Goal: Task Accomplishment & Management: Use online tool/utility

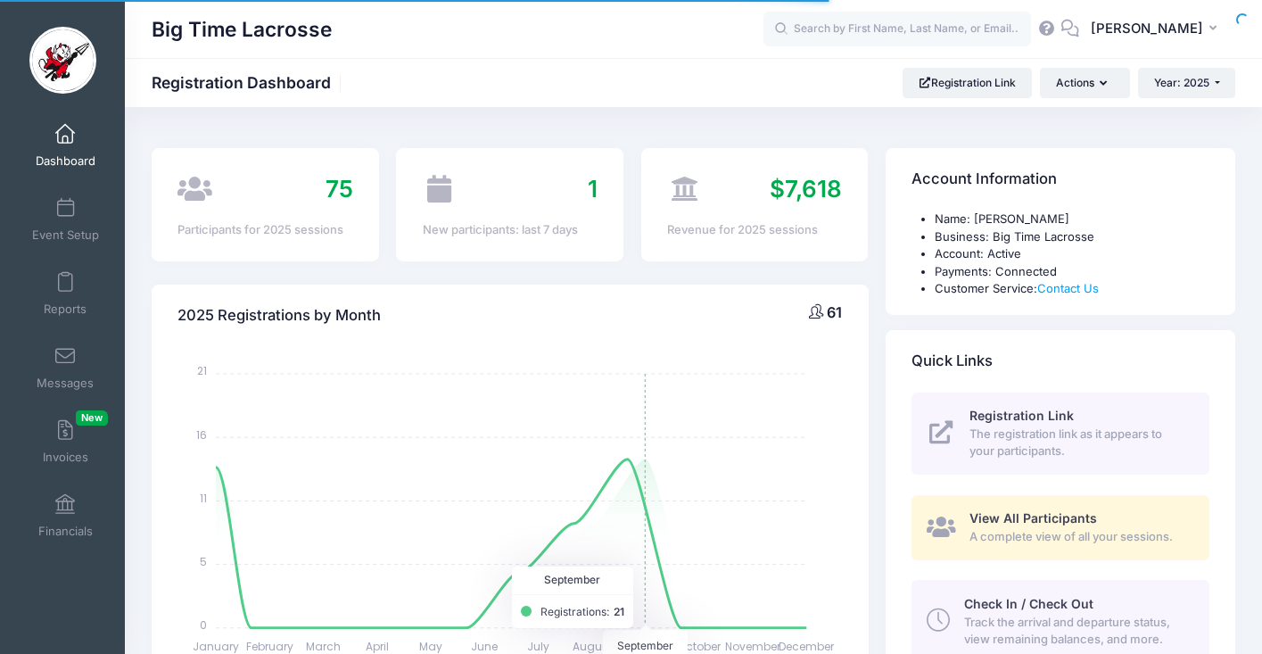
select select
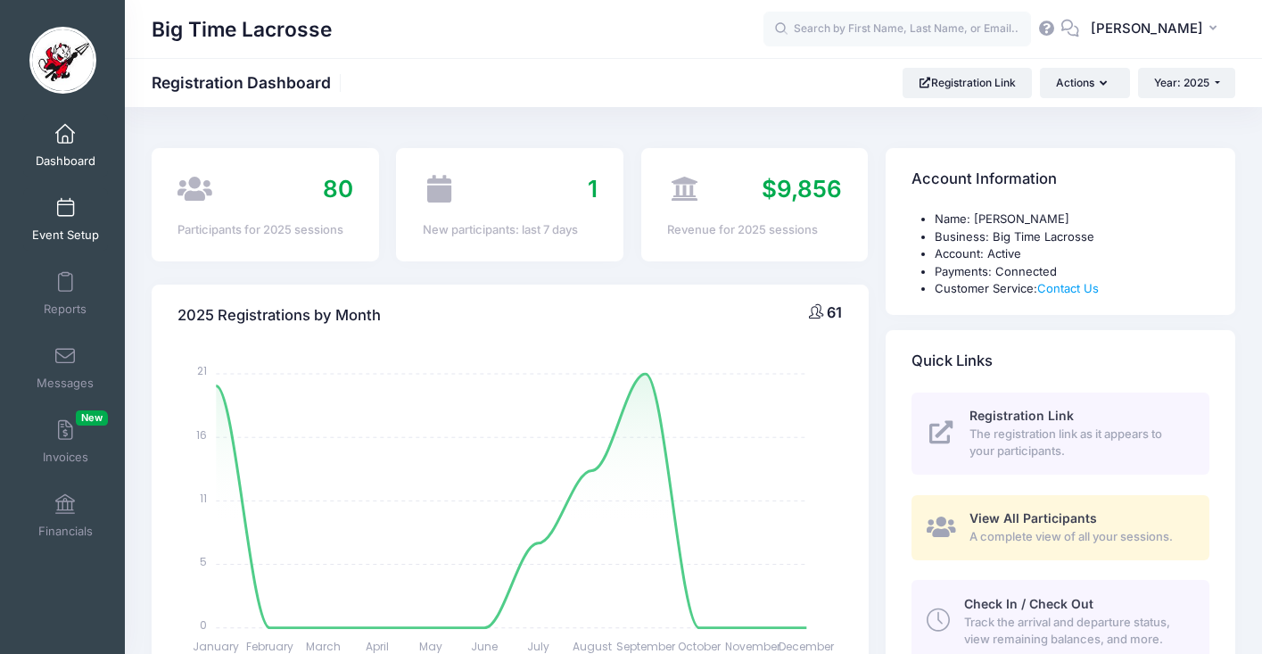
click at [65, 214] on span at bounding box center [65, 209] width 0 height 20
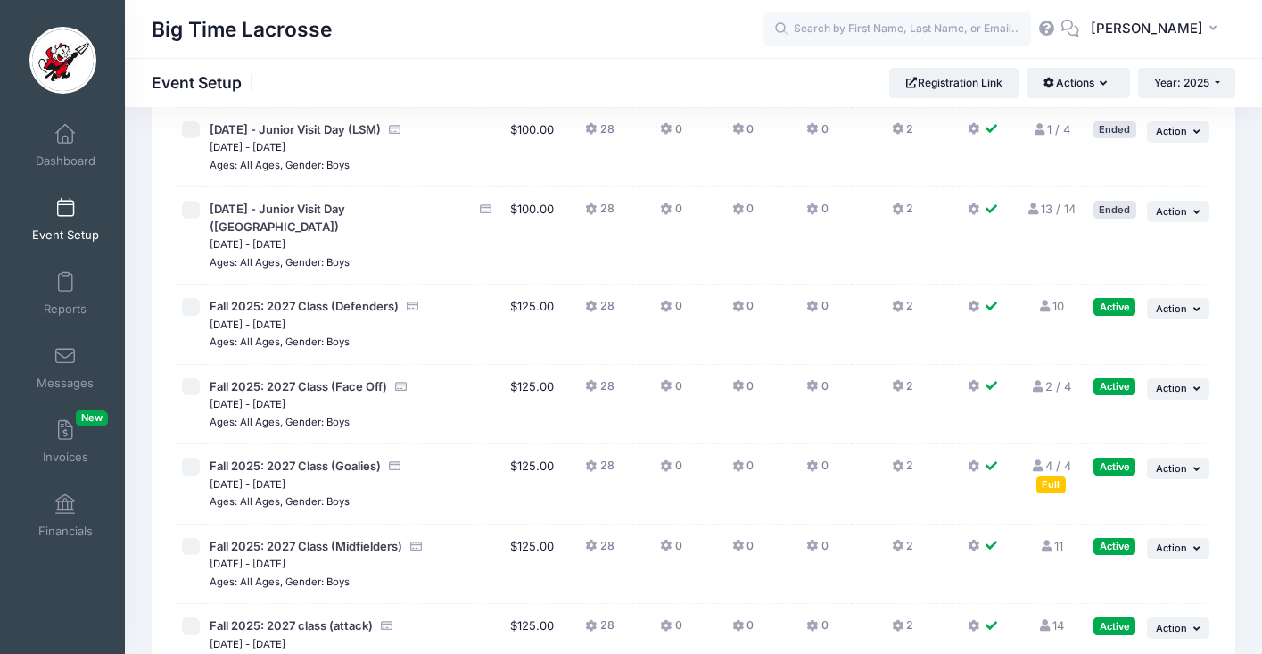
scroll to position [428, 0]
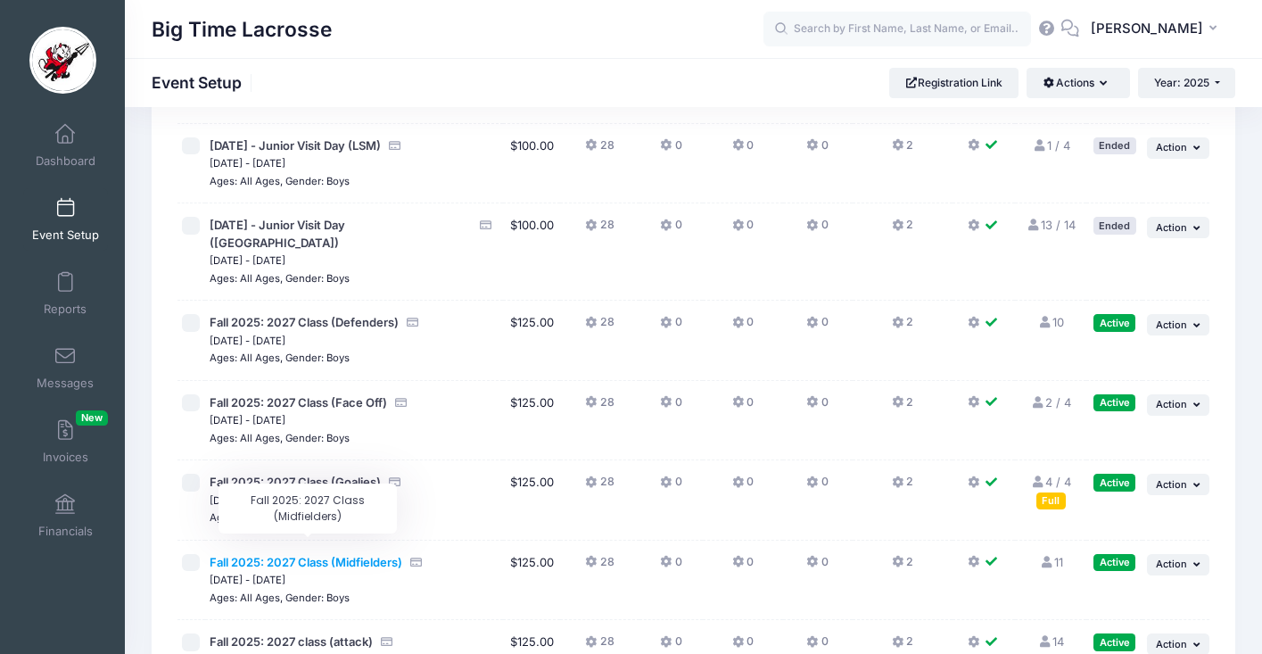
click at [282, 555] on span "Fall 2025: 2027 Class (Midfielders)" at bounding box center [306, 562] width 193 height 14
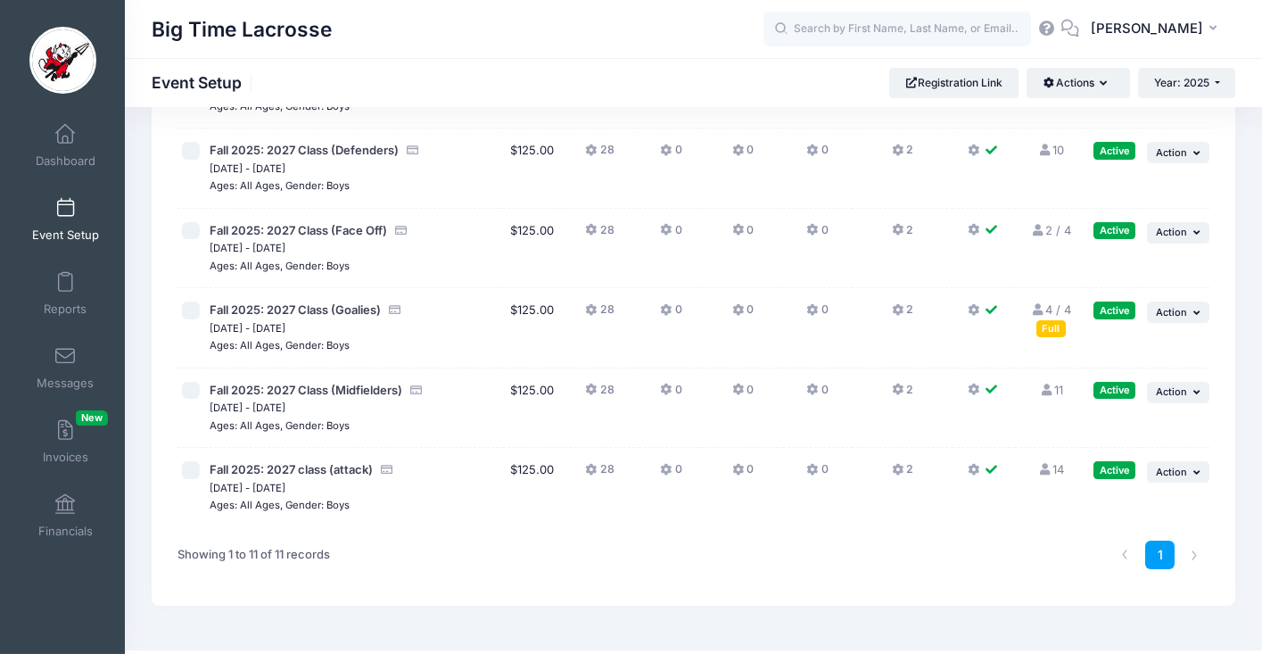
scroll to position [591, 0]
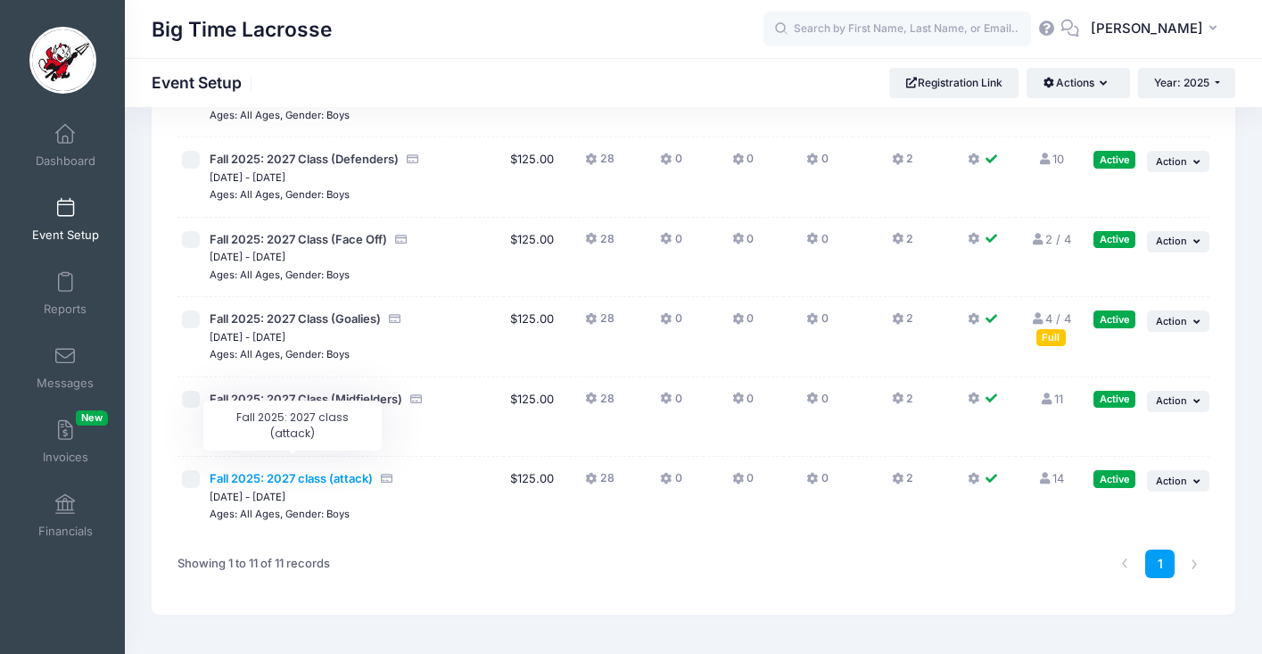
click at [322, 471] on span "Fall 2025: 2027 class (attack)" at bounding box center [291, 478] width 163 height 14
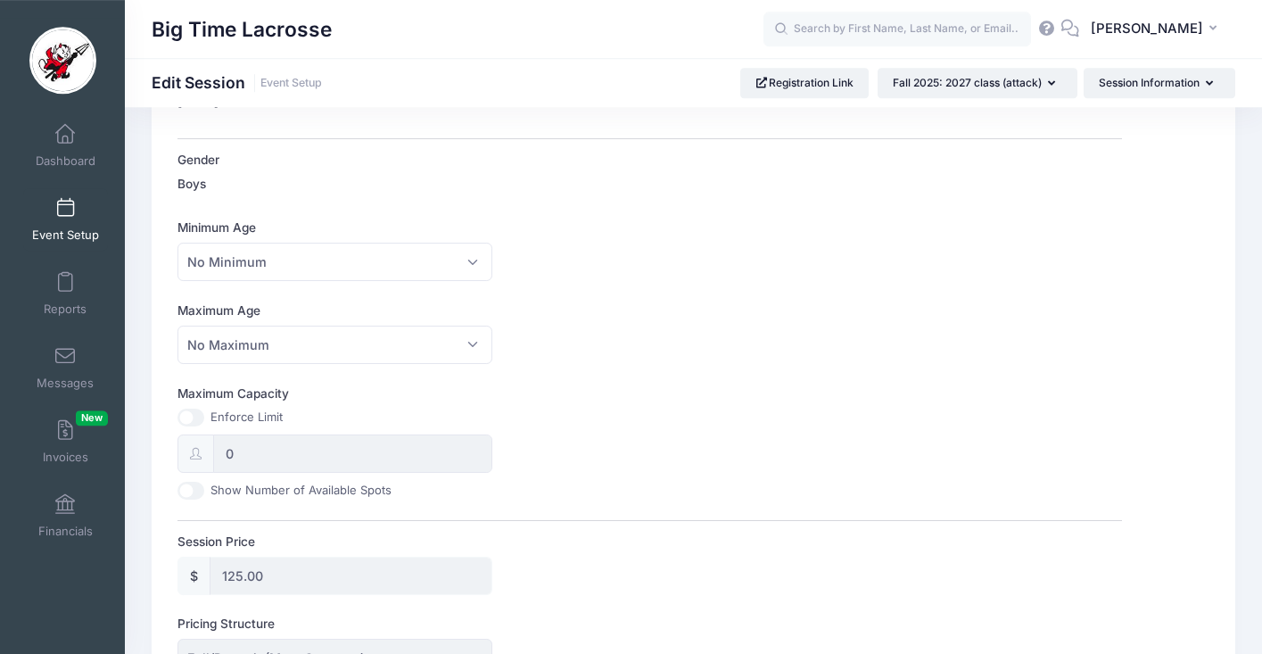
scroll to position [442, 0]
click at [194, 415] on input "Maximum Capacity" at bounding box center [190, 417] width 27 height 18
checkbox input "true"
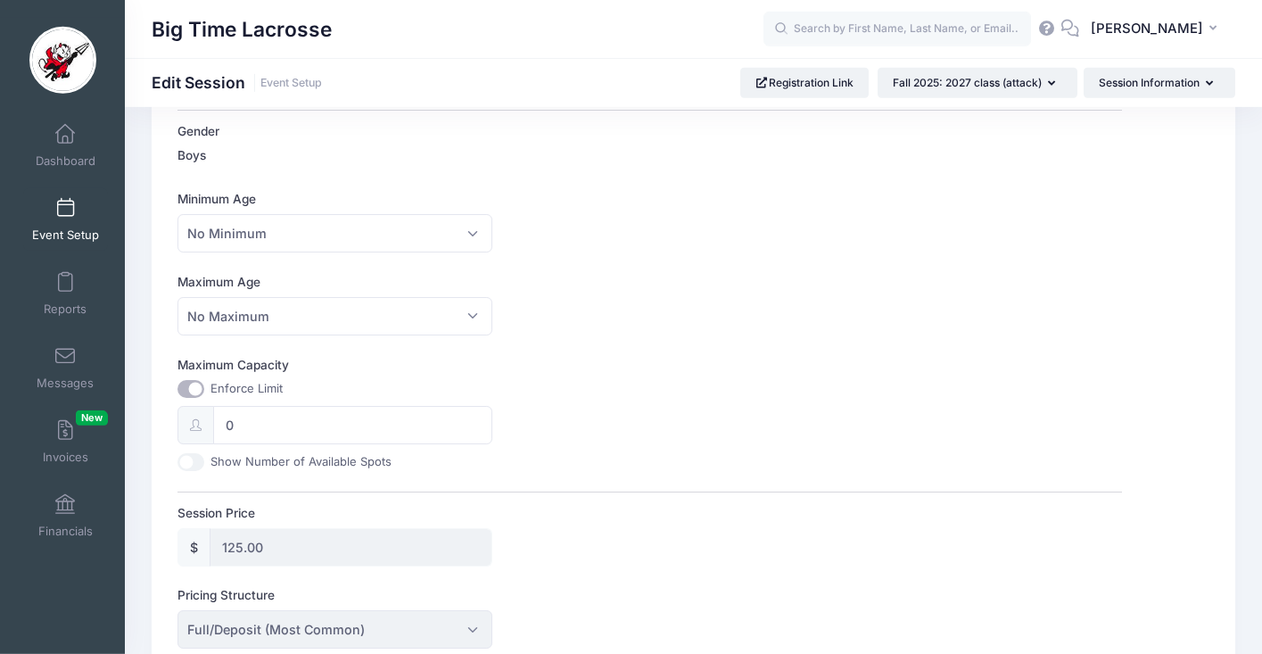
scroll to position [471, 0]
click at [276, 432] on input "0" at bounding box center [352, 424] width 279 height 38
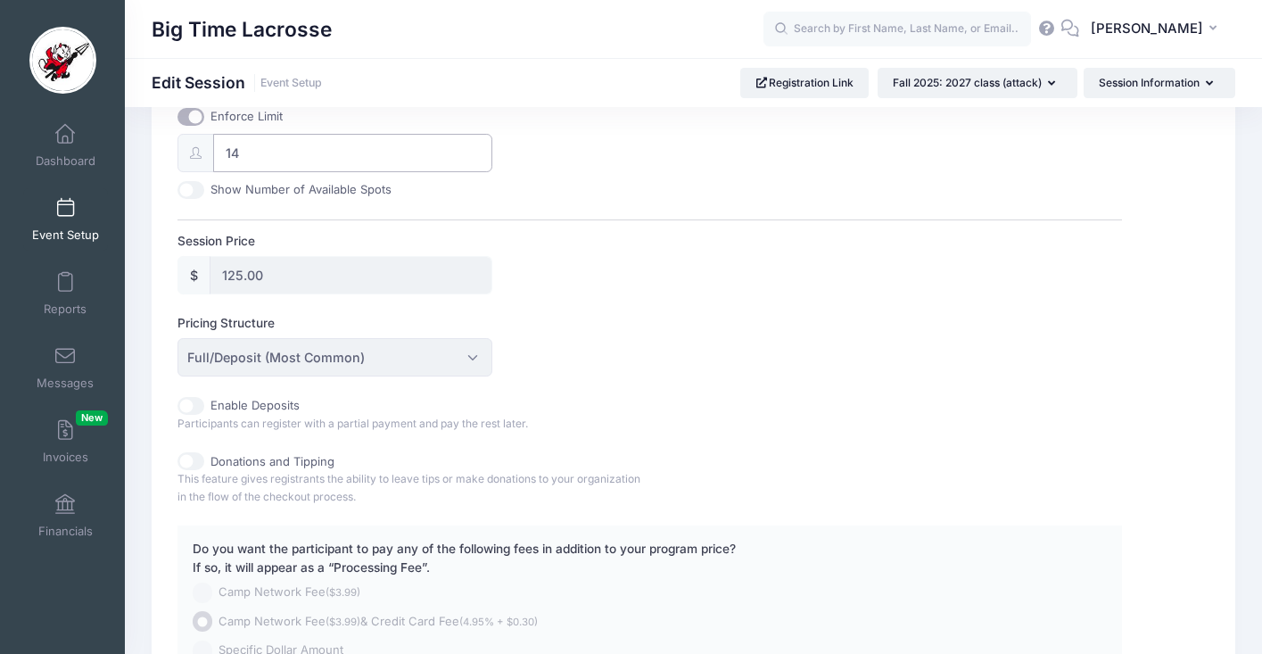
scroll to position [931, 0]
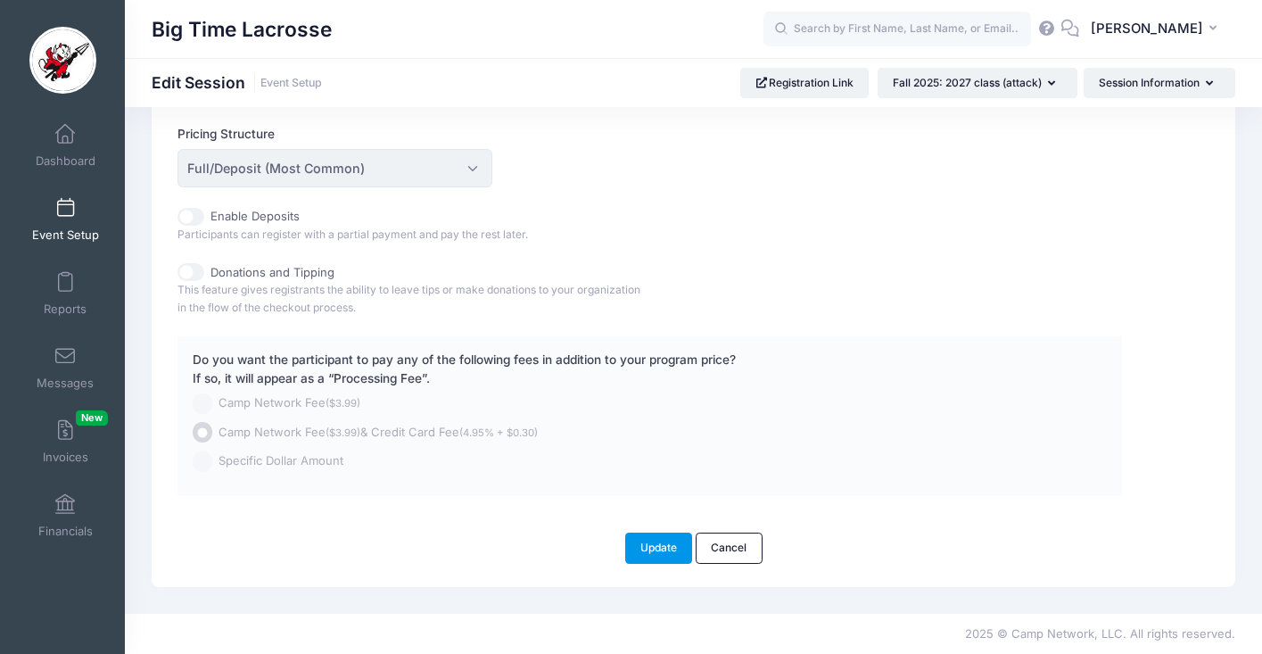
type input "14"
click at [655, 543] on button "Update" at bounding box center [659, 547] width 68 height 30
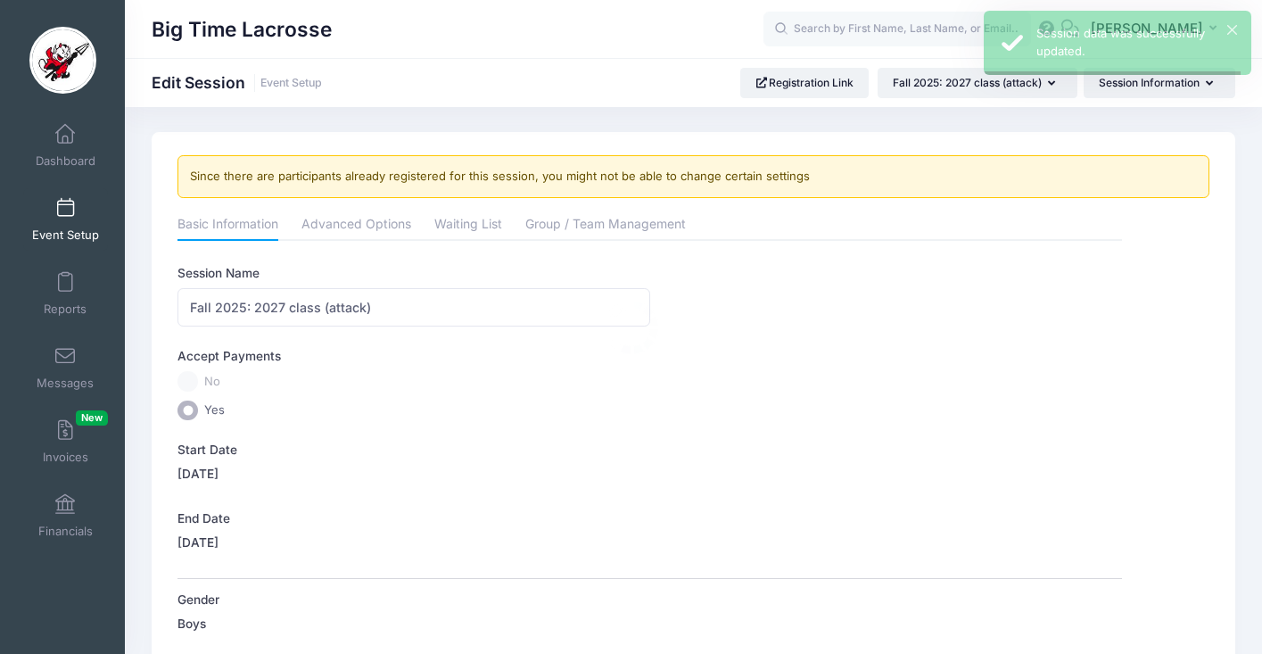
scroll to position [0, 0]
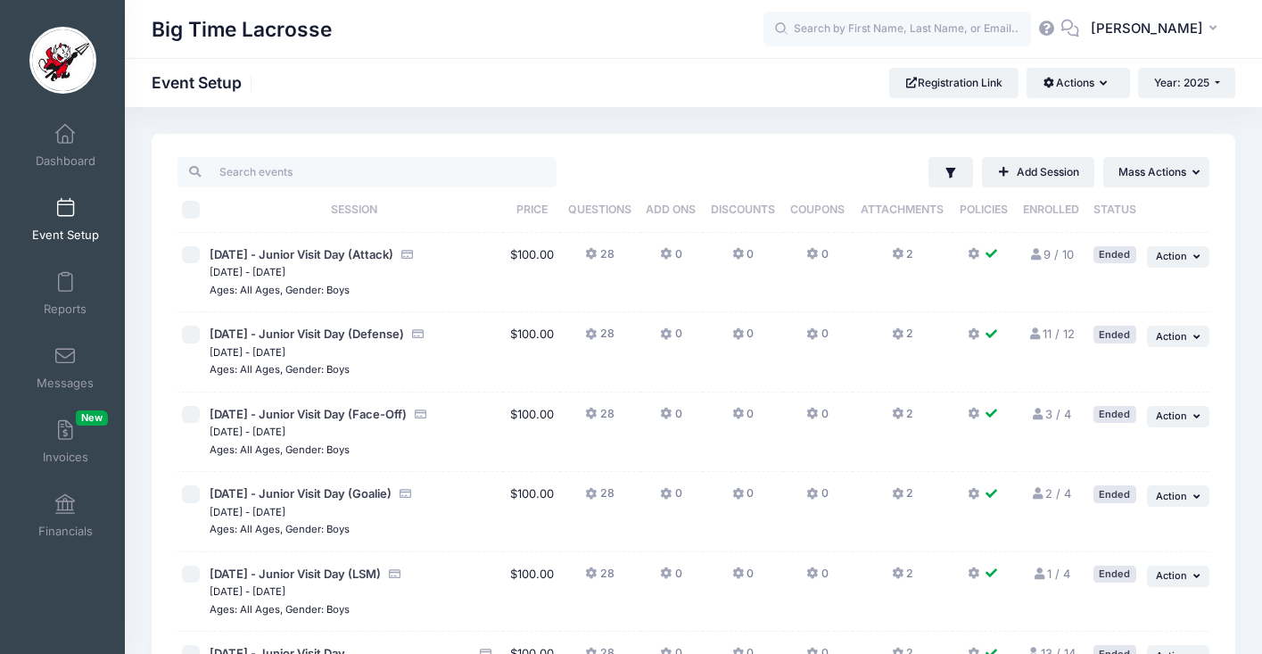
scroll to position [514, 0]
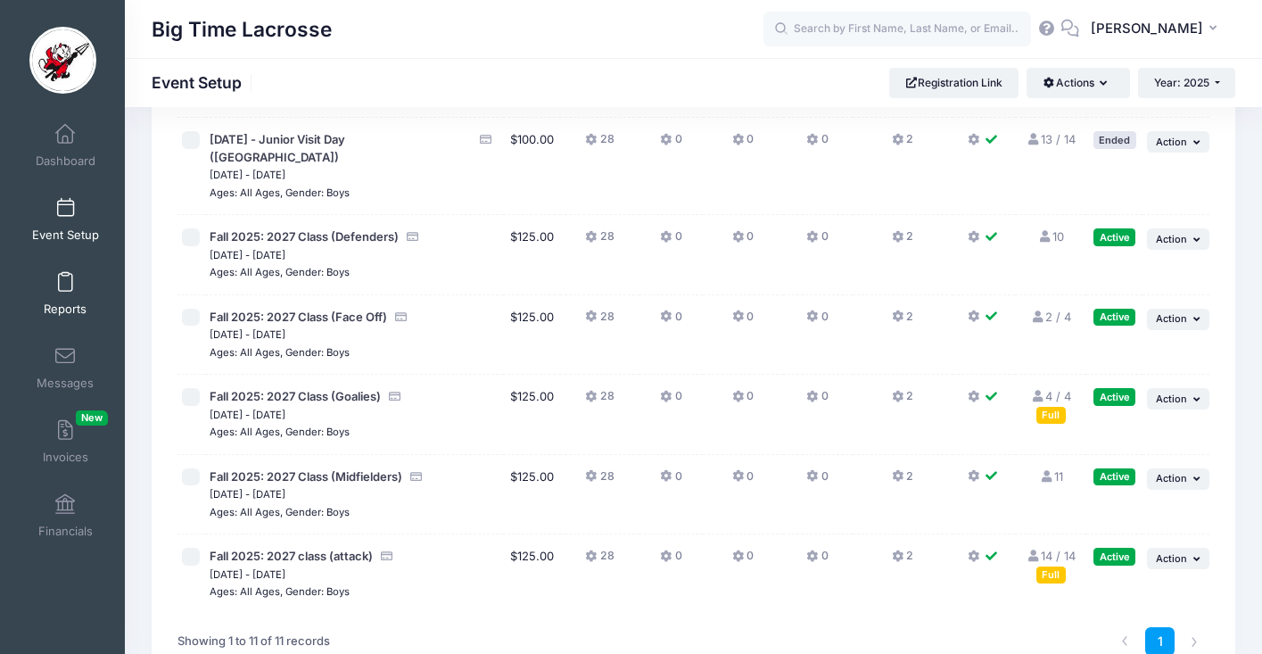
click at [65, 278] on span at bounding box center [65, 283] width 0 height 20
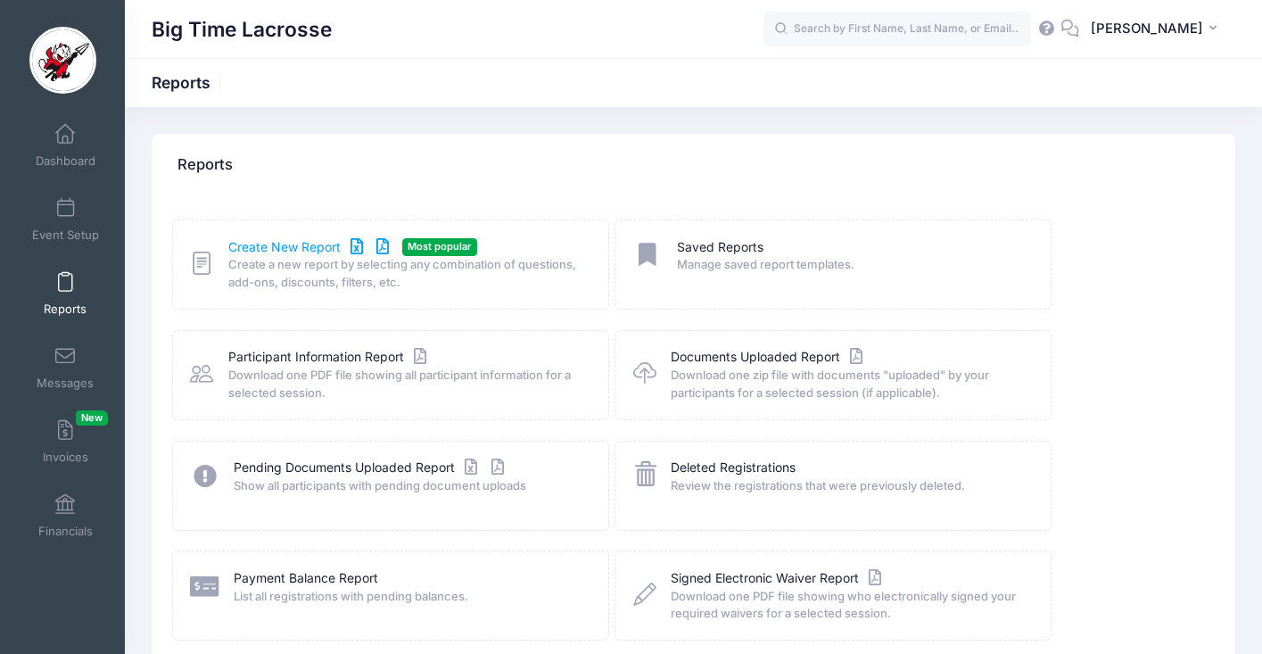
click at [293, 248] on link "Create New Report" at bounding box center [311, 247] width 166 height 19
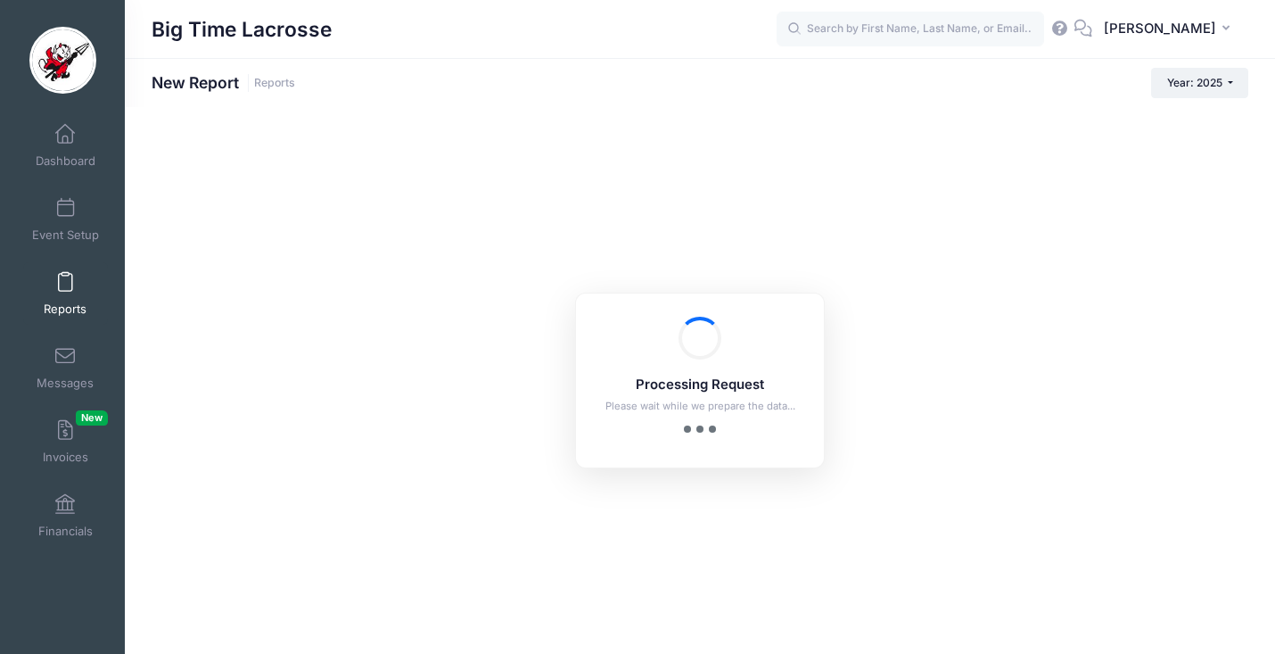
checkbox input "true"
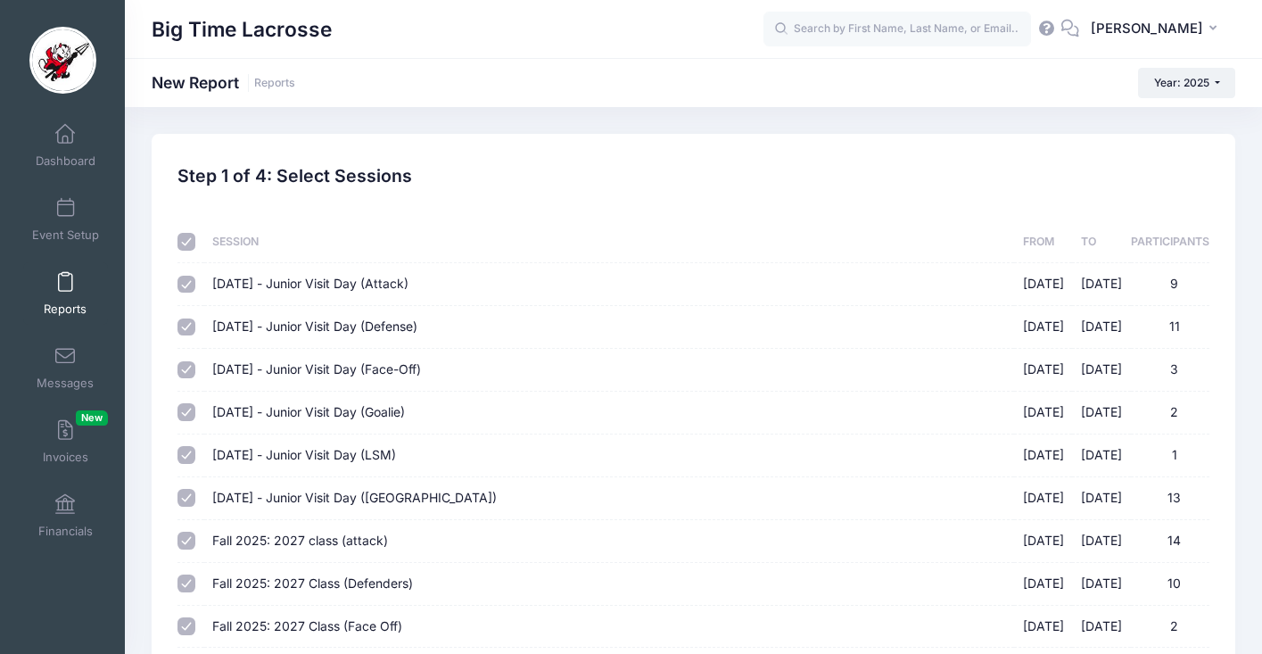
click at [185, 239] on input "checkbox" at bounding box center [186, 242] width 18 height 18
checkbox input "false"
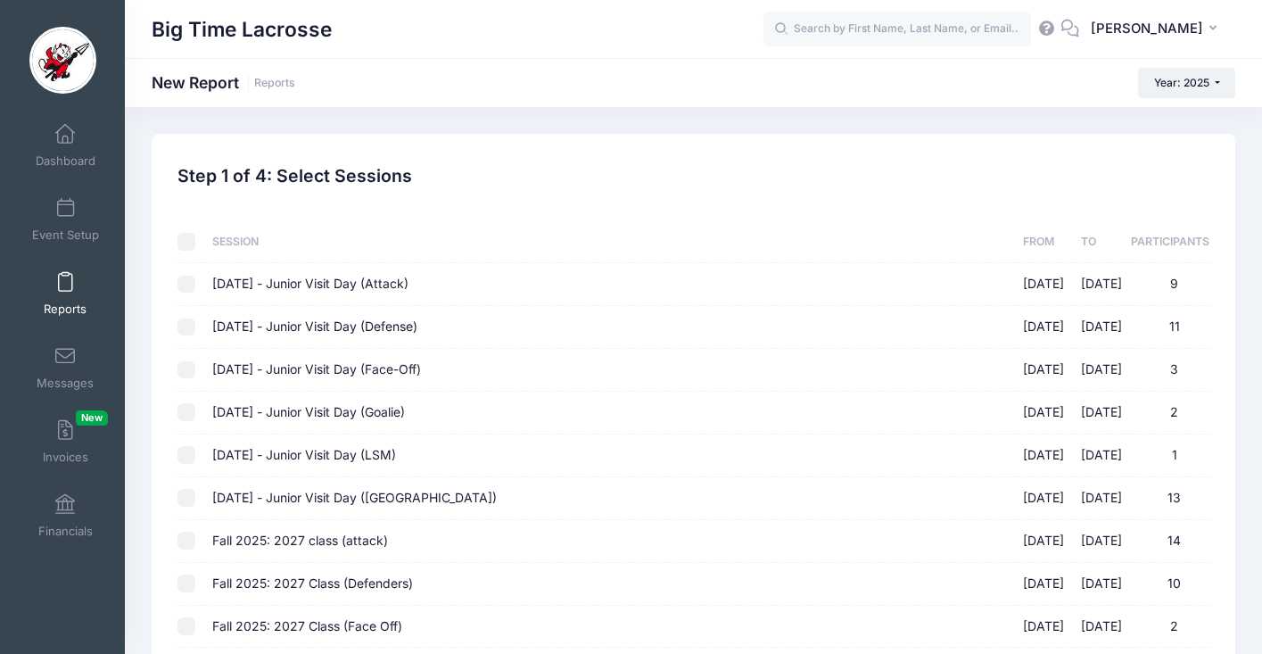
checkbox input "false"
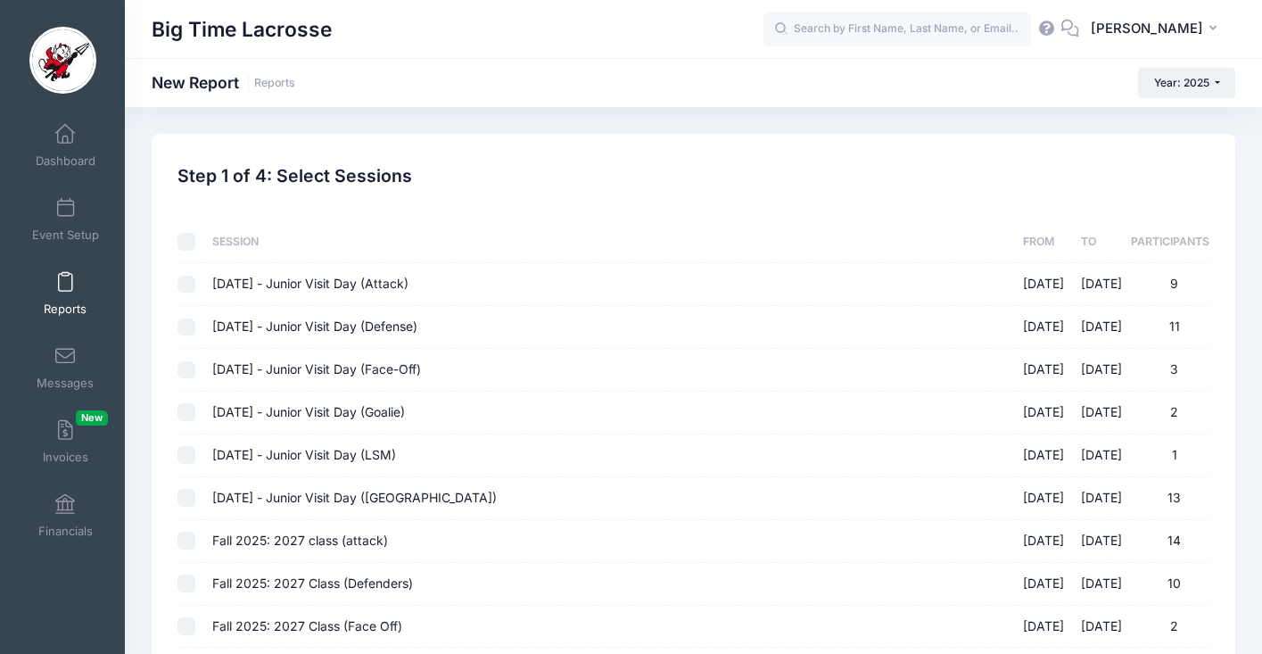
checkbox input "false"
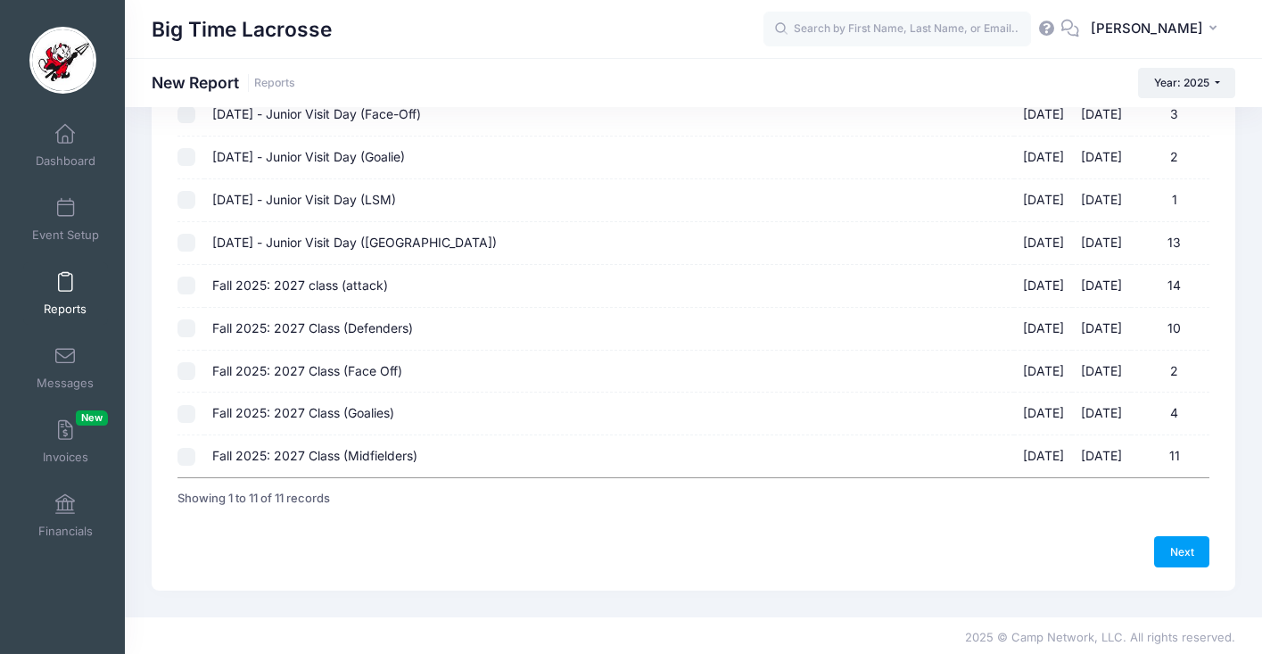
scroll to position [257, 0]
click at [188, 283] on input "Fall 2025: 2027 class (attack) [DATE] - [DATE] 14" at bounding box center [186, 284] width 18 height 18
checkbox input "true"
click at [185, 326] on input "Fall 2025: 2027 Class (Defenders) [DATE] - [DATE] 10" at bounding box center [186, 326] width 18 height 18
checkbox input "true"
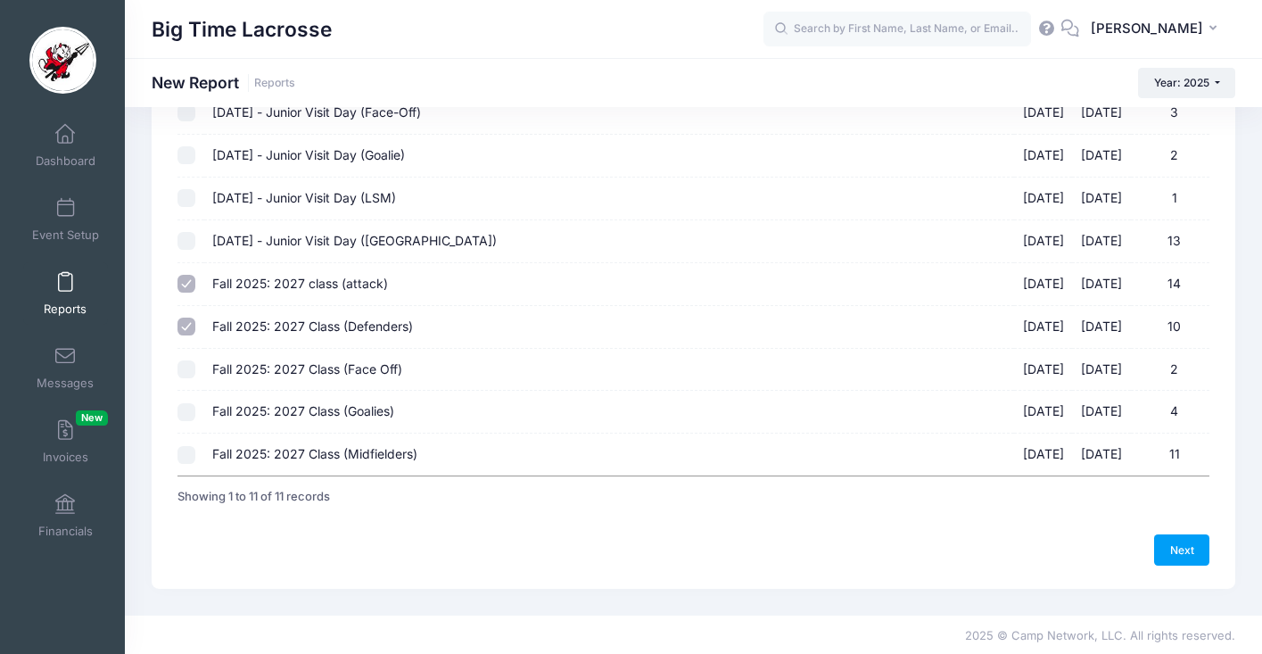
click at [190, 370] on input "Fall 2025: 2027 Class (Face Off) [DATE] - [DATE] 2" at bounding box center [186, 369] width 18 height 18
checkbox input "true"
click at [187, 412] on input "Fall 2025: 2027 Class (Goalies) [DATE] - [DATE] 4" at bounding box center [186, 412] width 18 height 18
checkbox input "true"
click at [193, 457] on input "Fall 2025: 2027 Class (Midfielders) [DATE] - [DATE] 11" at bounding box center [186, 455] width 18 height 18
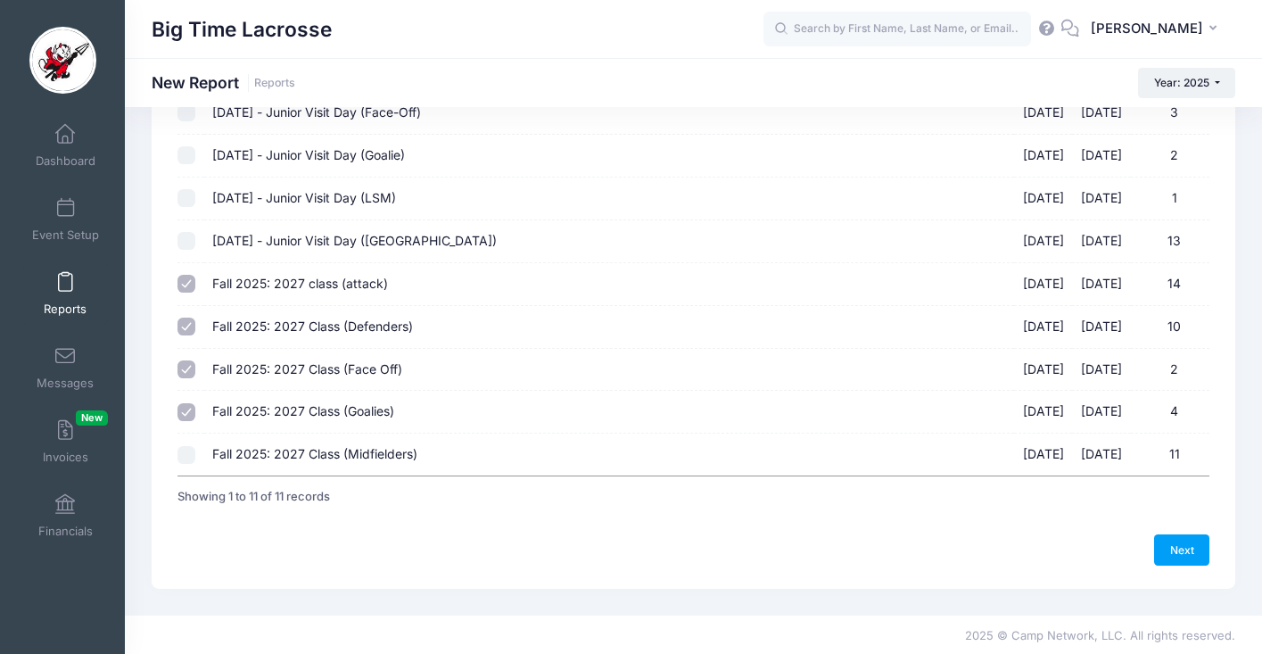
checkbox input "true"
click at [1195, 553] on link "Next" at bounding box center [1181, 549] width 55 height 30
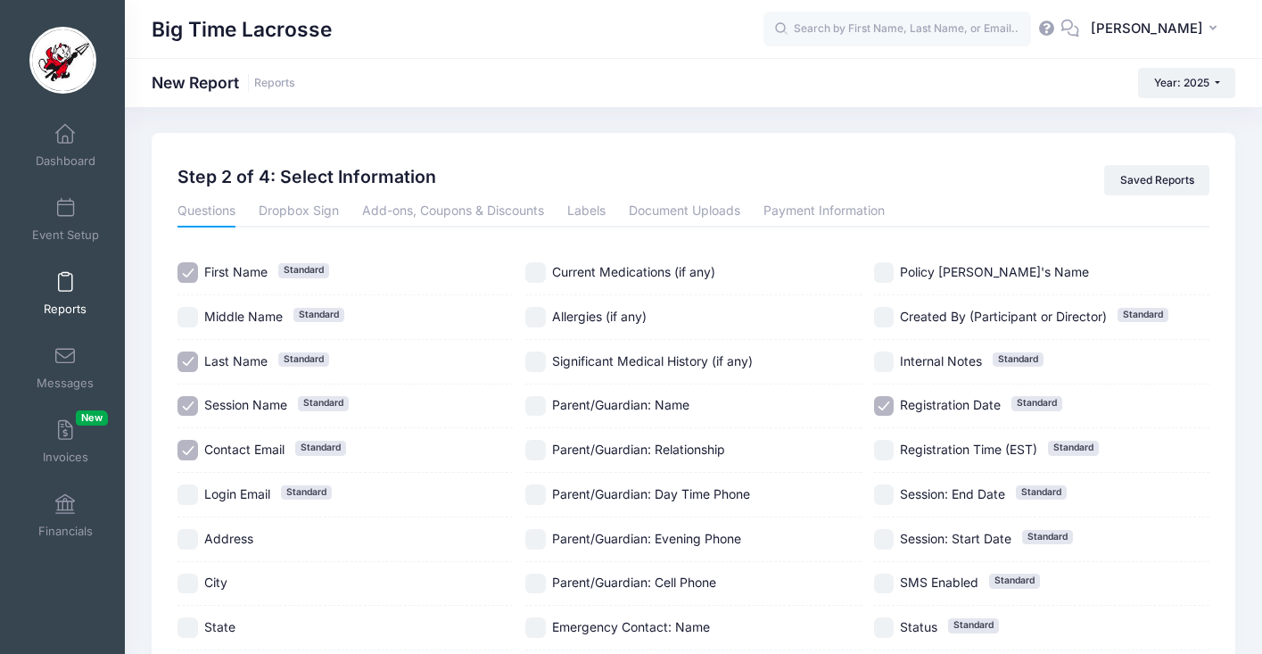
scroll to position [0, 0]
click at [191, 405] on input "Session Name Standard" at bounding box center [187, 407] width 21 height 21
checkbox input "false"
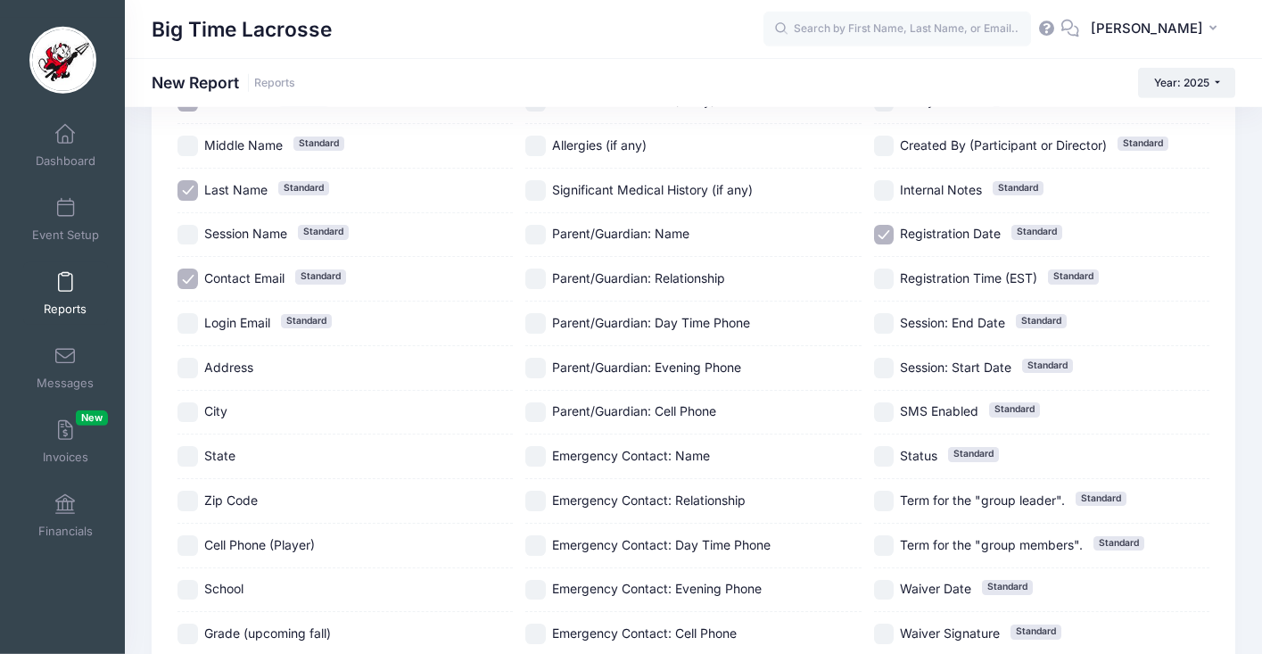
scroll to position [400, 0]
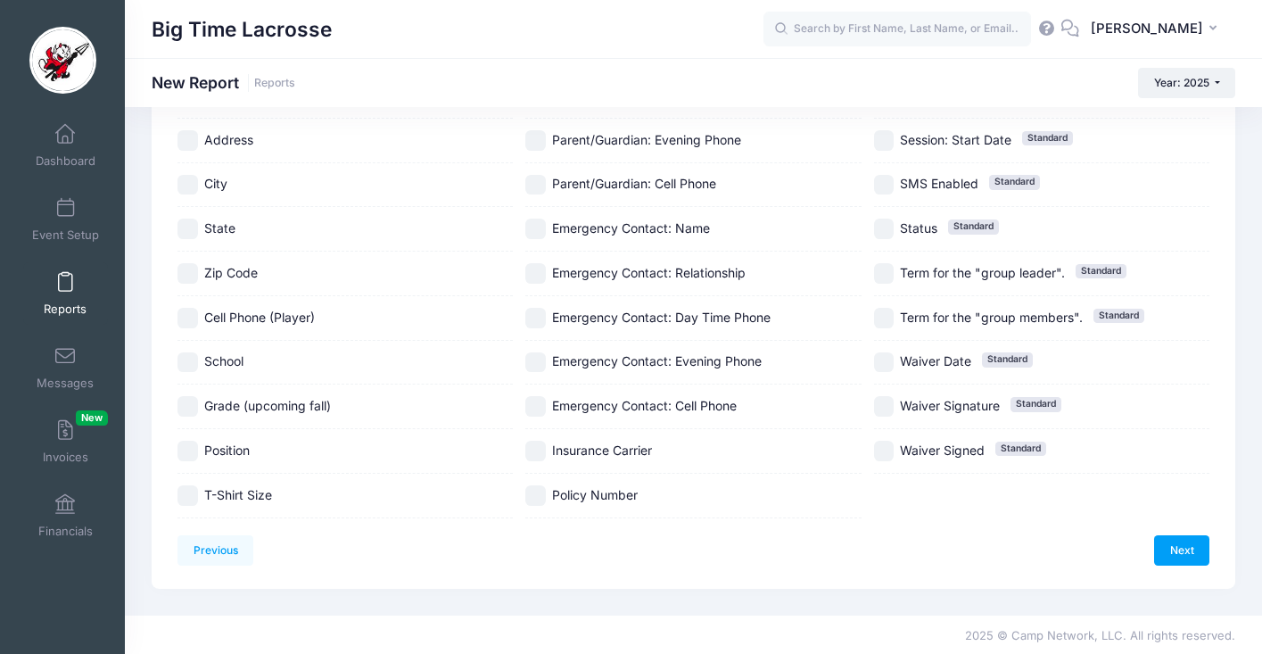
click at [193, 359] on input "School" at bounding box center [187, 362] width 21 height 21
checkbox input "true"
click at [190, 449] on input "Position" at bounding box center [187, 451] width 21 height 21
checkbox input "true"
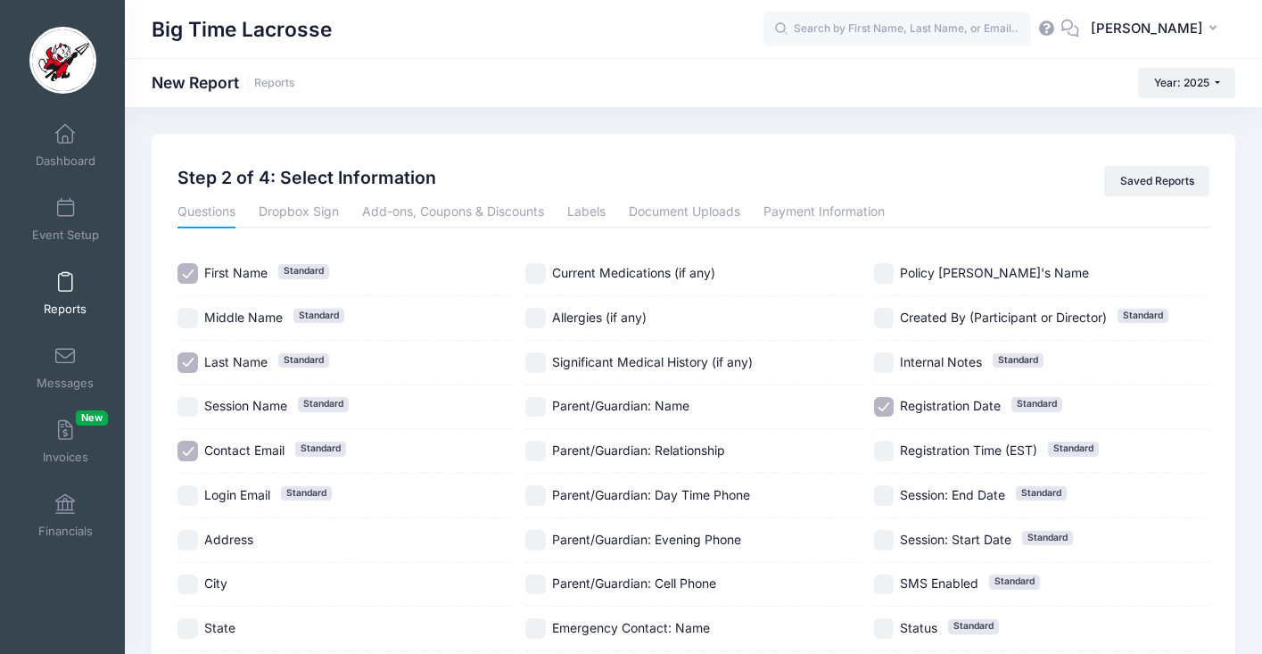
click at [886, 403] on input "Registration Date Standard" at bounding box center [884, 407] width 21 height 21
checkbox input "false"
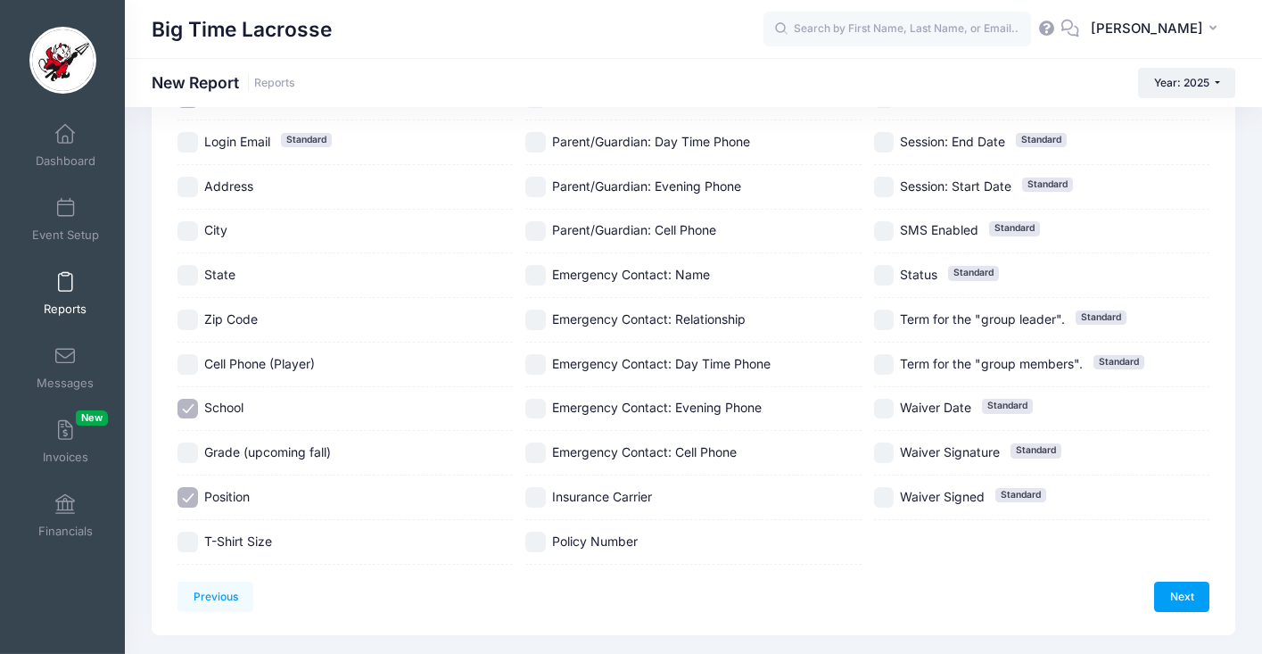
scroll to position [402, 0]
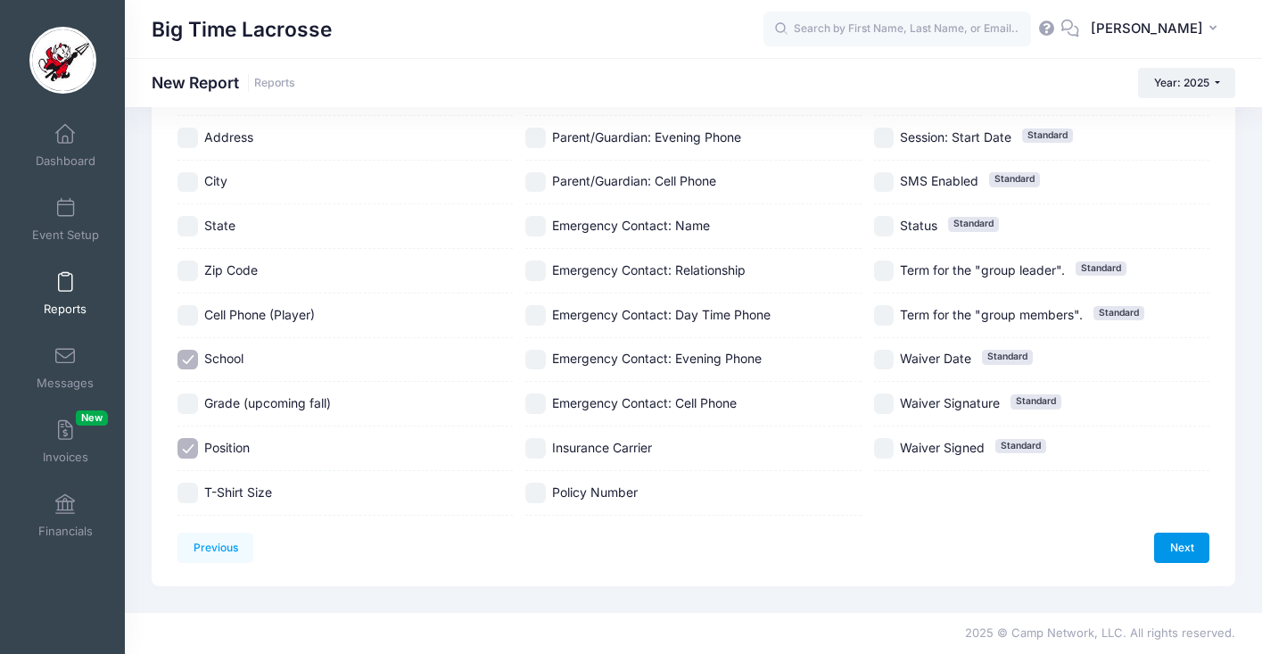
click at [1178, 540] on link "Next" at bounding box center [1181, 547] width 55 height 30
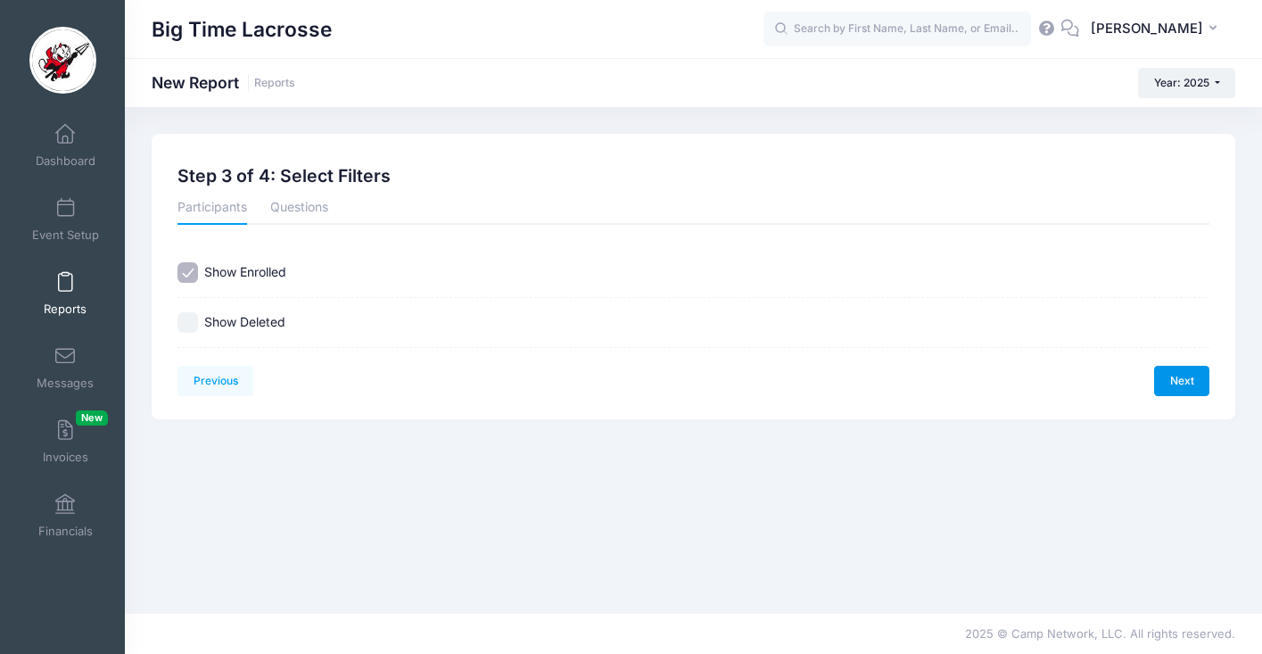
scroll to position [0, 0]
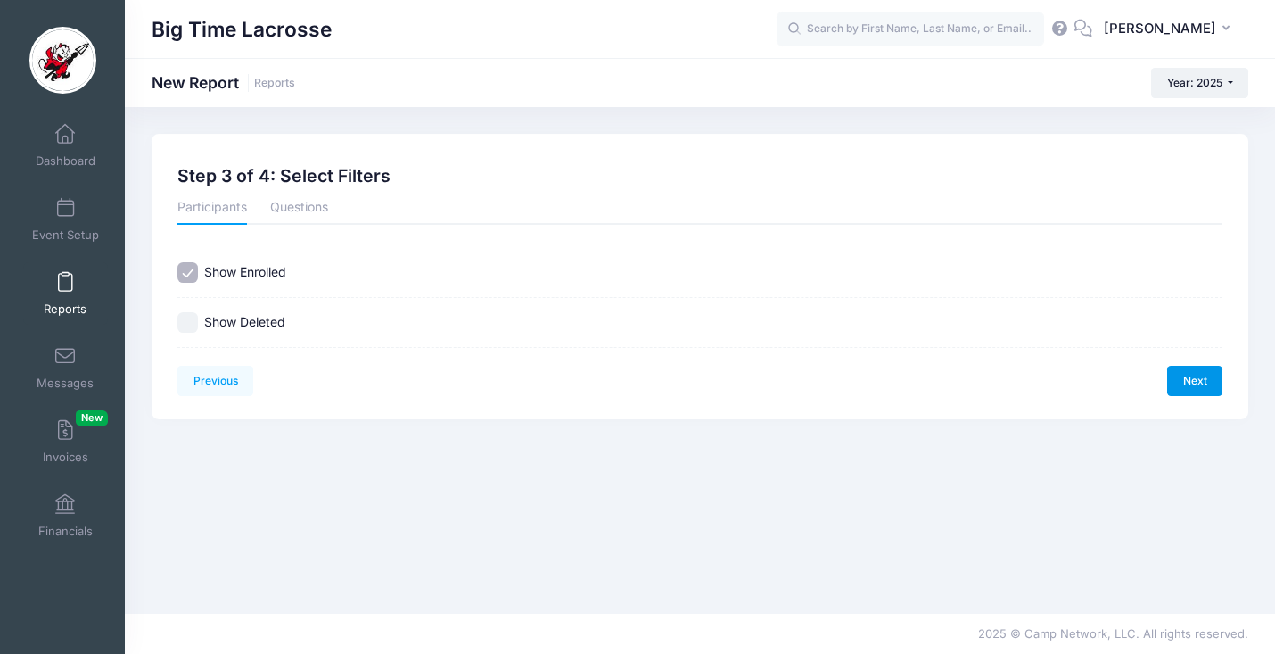
click at [1198, 383] on link "Next" at bounding box center [1194, 381] width 55 height 30
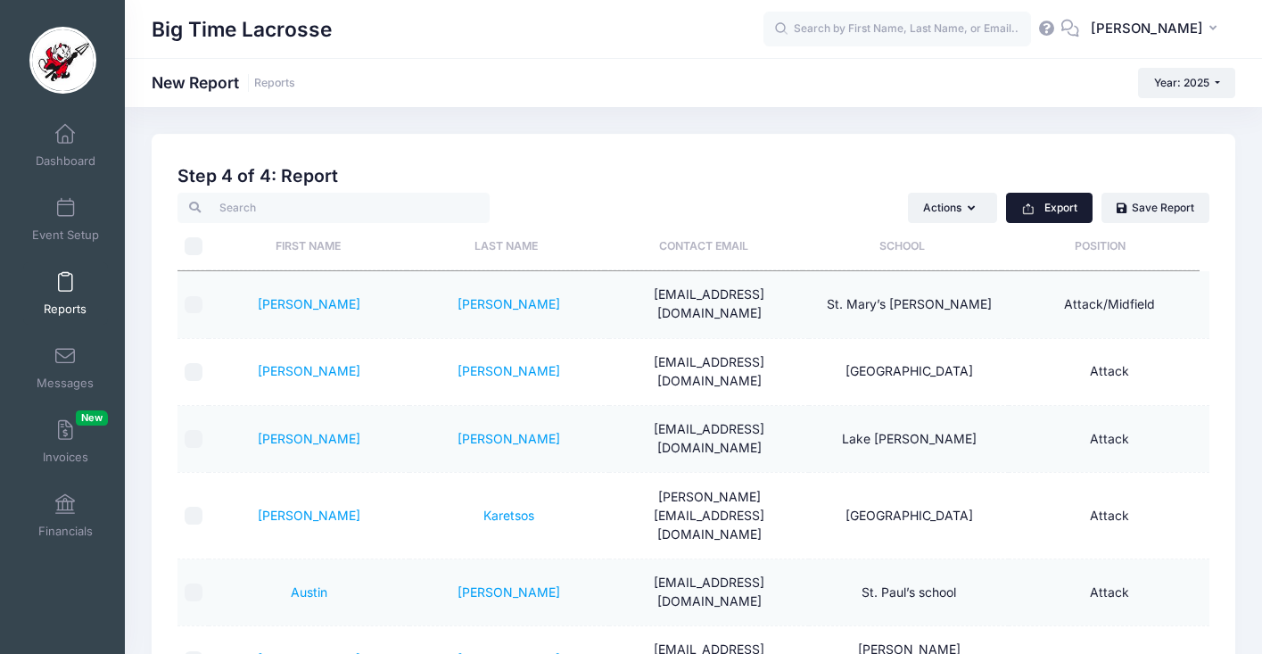
click at [1055, 202] on button "Export" at bounding box center [1049, 208] width 87 height 30
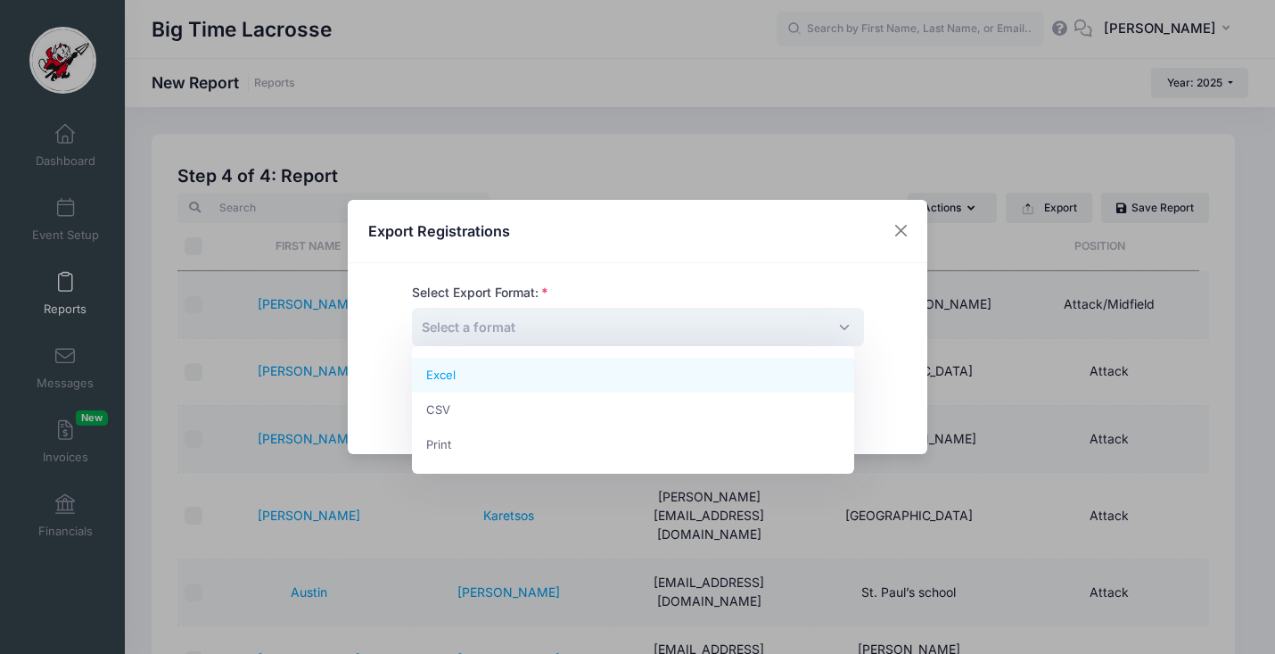
click at [676, 328] on span "Select a format" at bounding box center [638, 327] width 452 height 38
select select "excel"
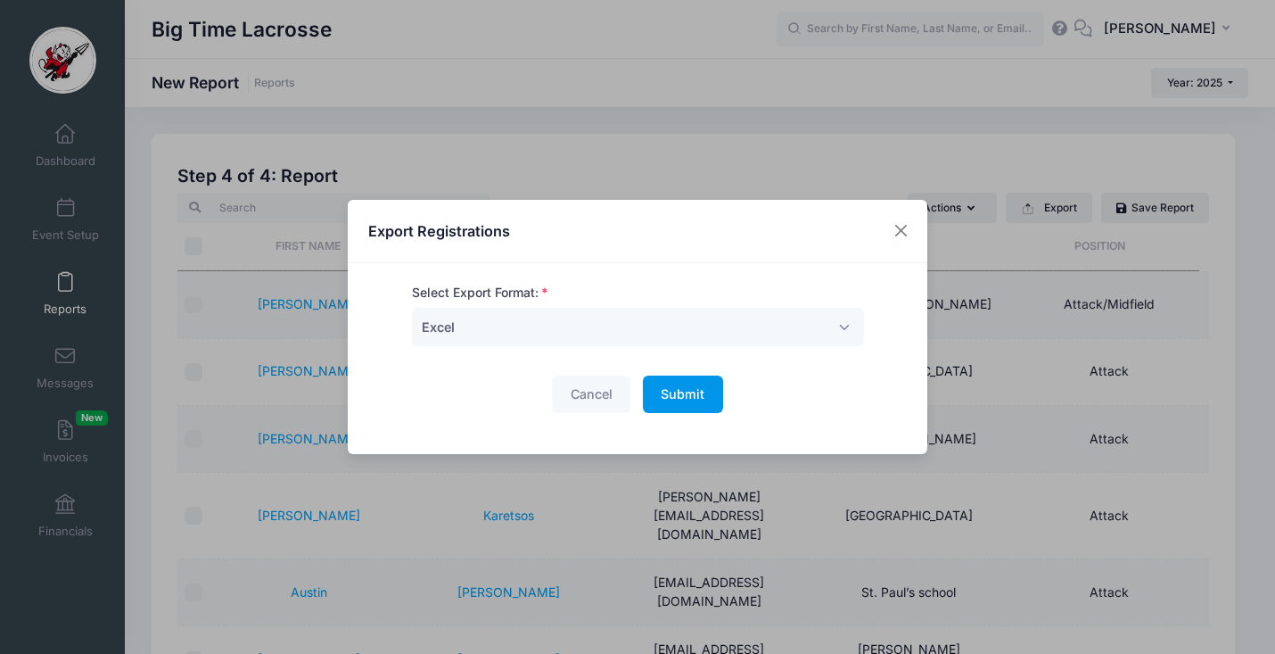
click at [686, 398] on span "Submit" at bounding box center [683, 393] width 44 height 15
